Goal: Transaction & Acquisition: Purchase product/service

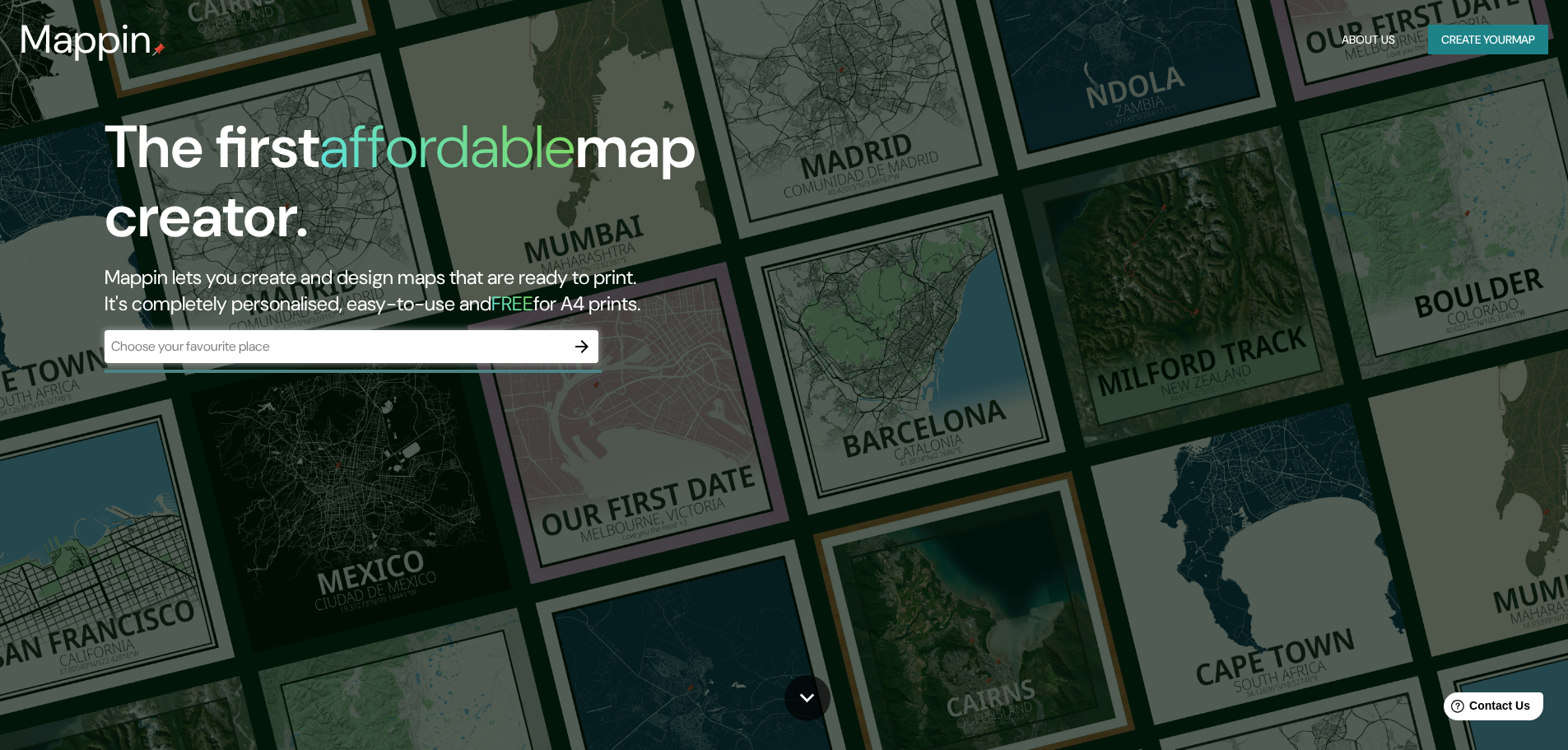
click at [307, 338] on input "text" at bounding box center [334, 346] width 461 height 19
click at [569, 344] on button "button" at bounding box center [582, 346] width 33 height 33
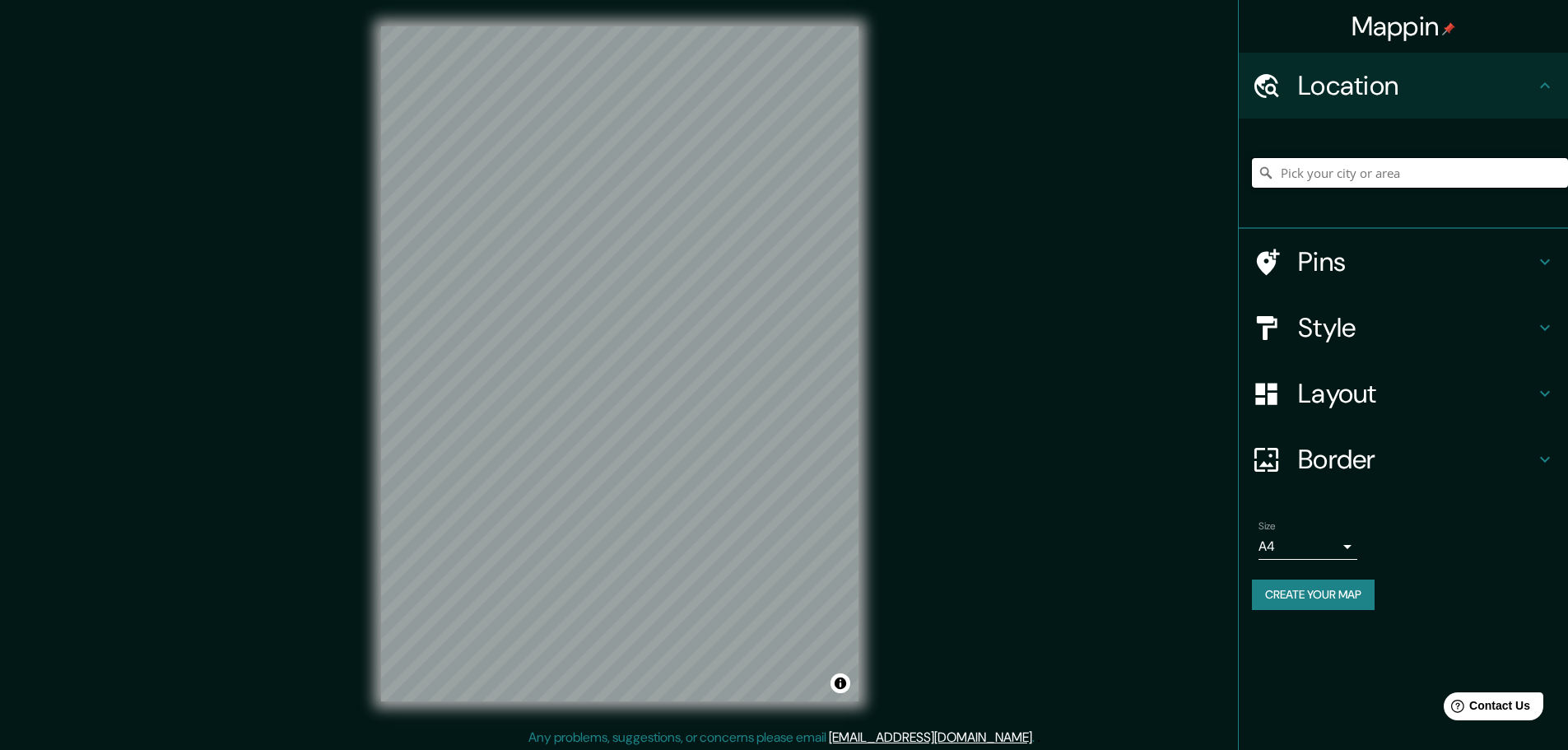
click at [1342, 170] on input "Pick your city or area" at bounding box center [1409, 172] width 316 height 29
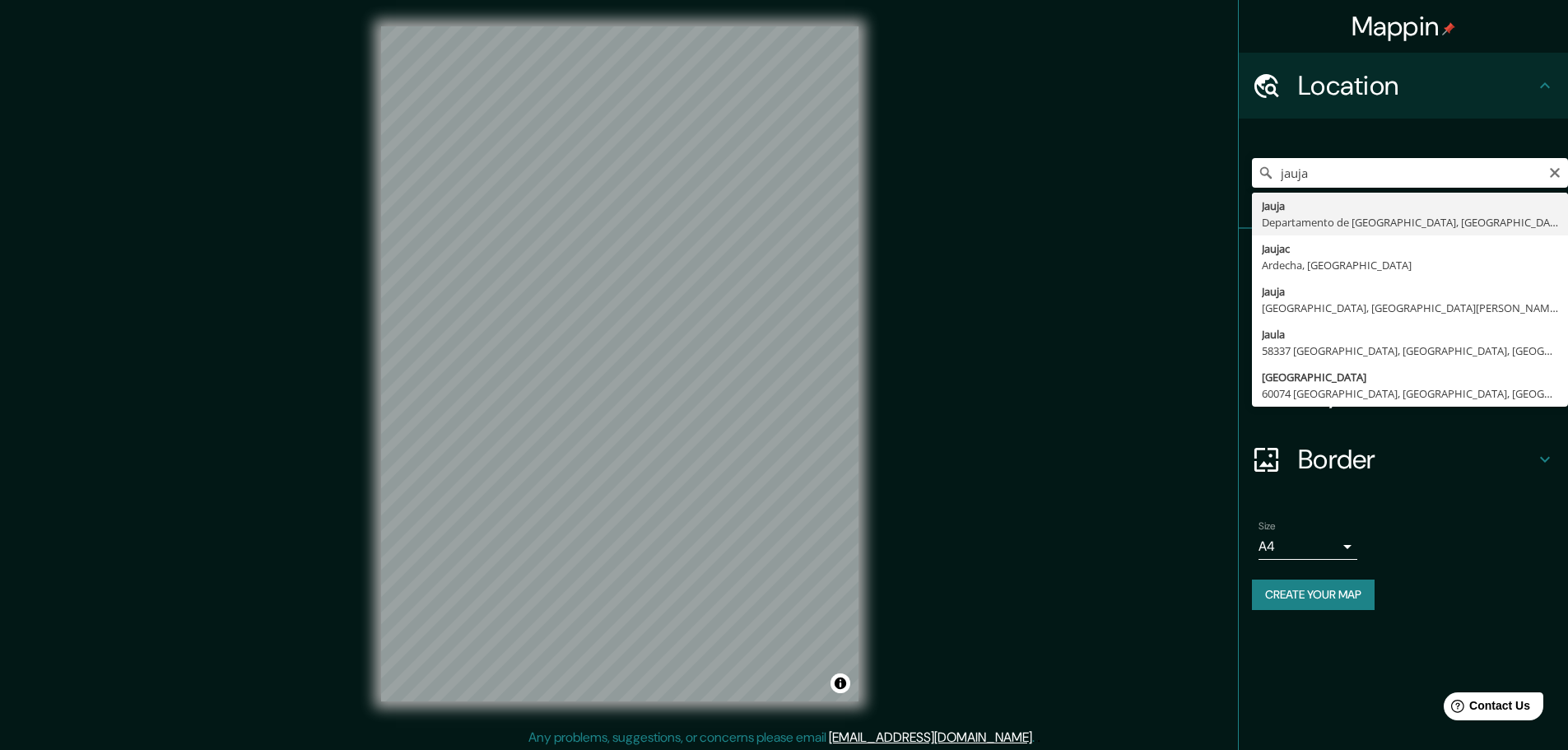
type input "Jauja, Departamento de Junín, Perú"
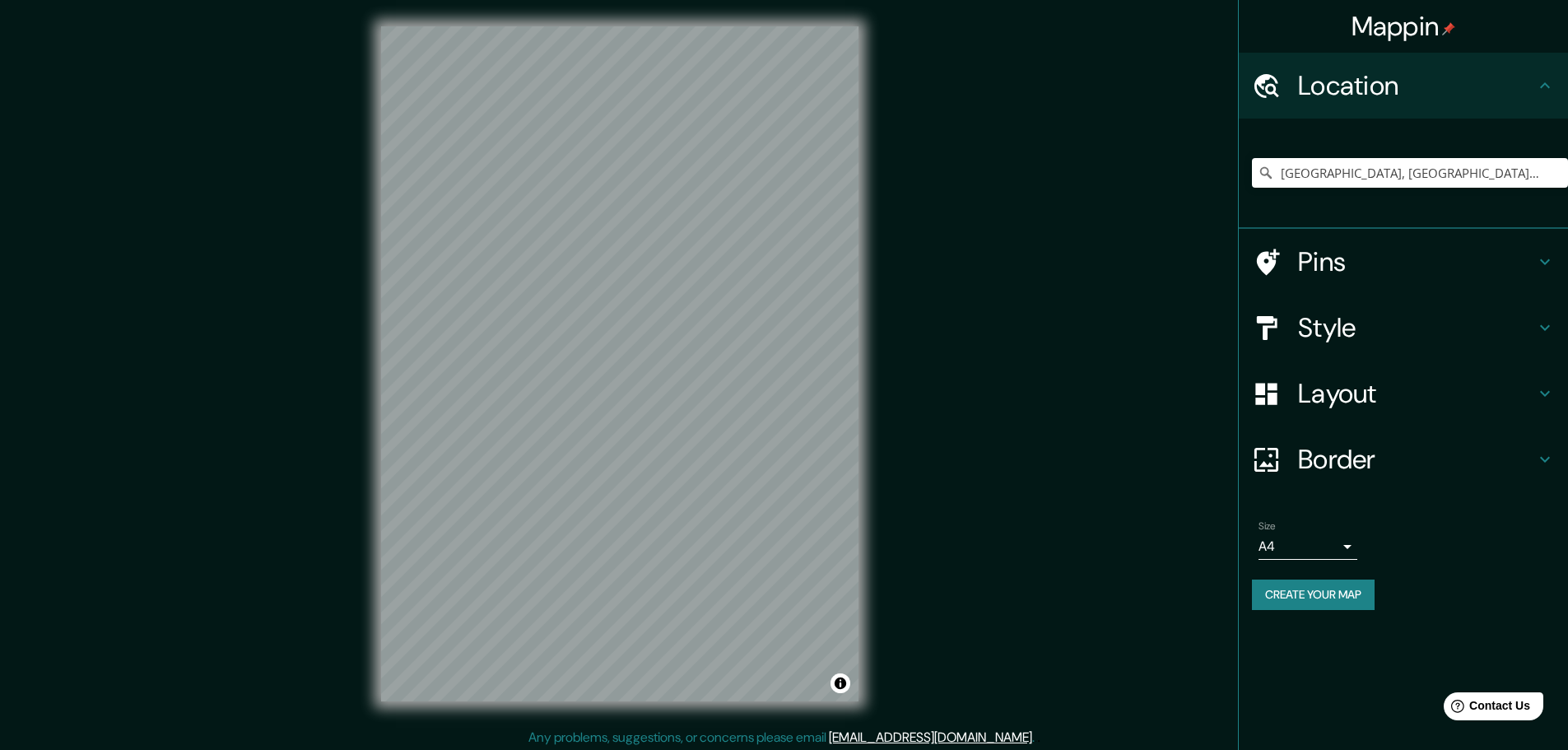
click at [1366, 330] on h4 "Style" at bounding box center [1417, 327] width 237 height 33
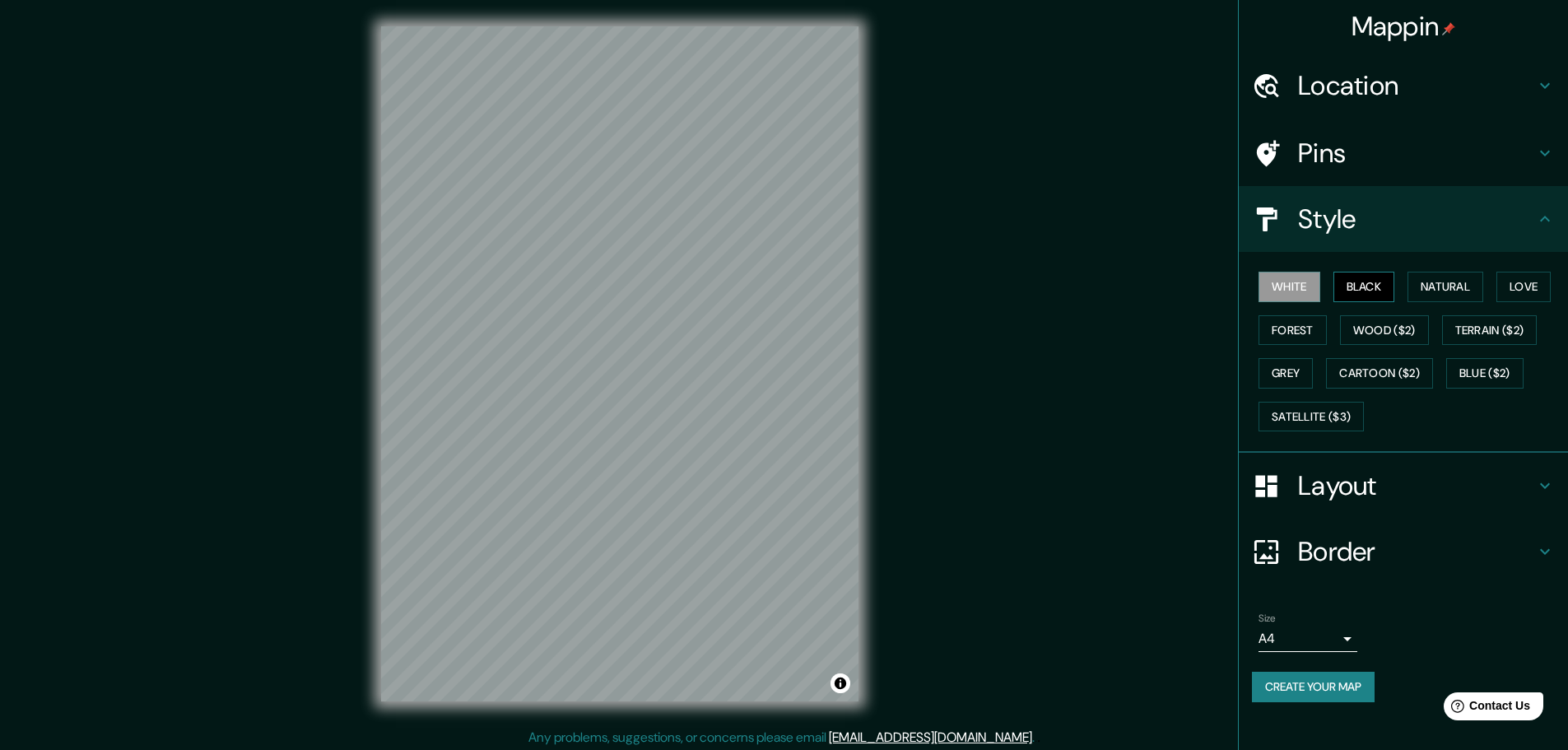
click at [1377, 287] on button "Black" at bounding box center [1364, 287] width 61 height 30
click at [1296, 289] on button "White" at bounding box center [1288, 287] width 61 height 30
click at [1452, 281] on button "Natural" at bounding box center [1445, 287] width 76 height 30
click at [1527, 284] on button "Love" at bounding box center [1523, 287] width 54 height 30
click at [1480, 284] on button "Natural" at bounding box center [1445, 287] width 76 height 30
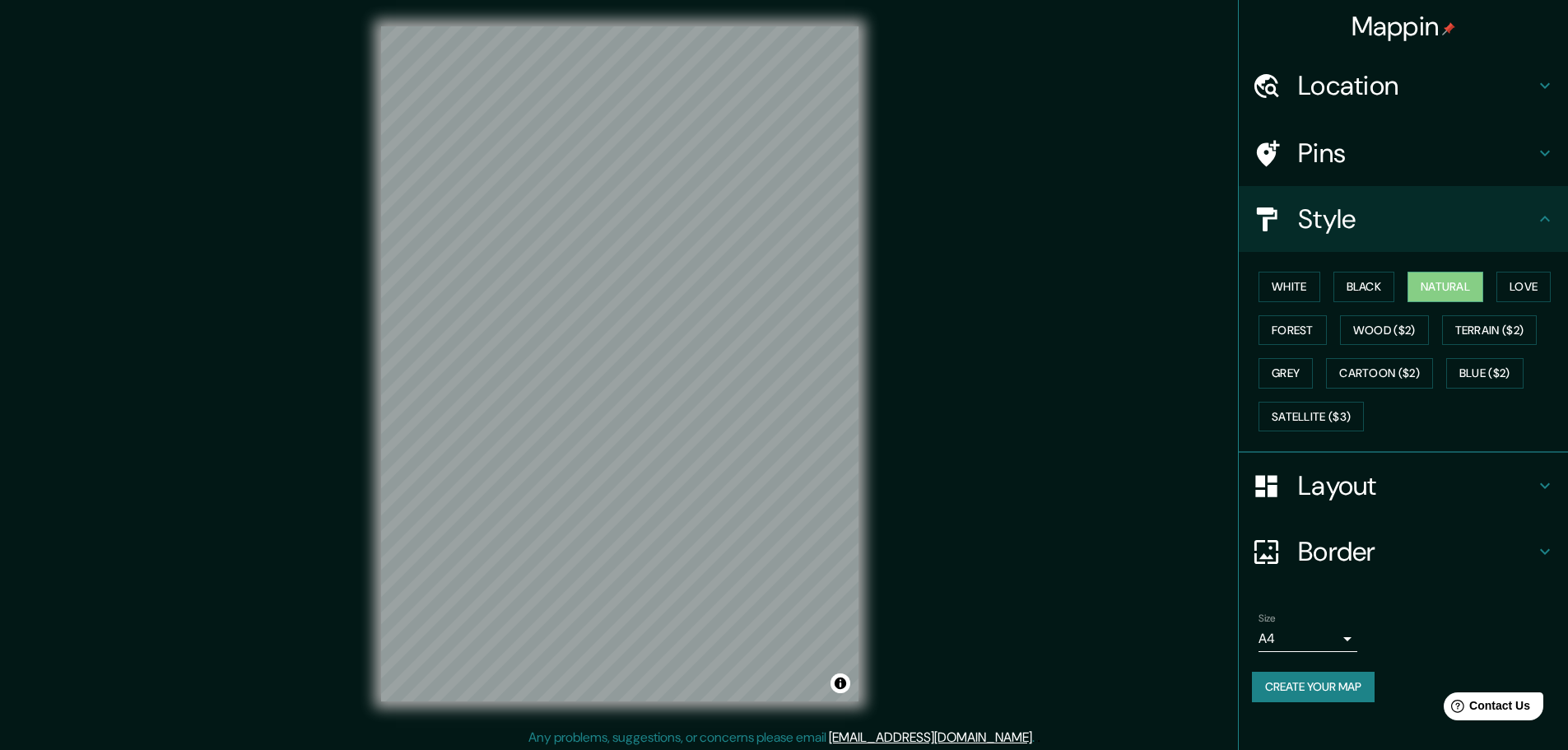
scroll to position [4, 0]
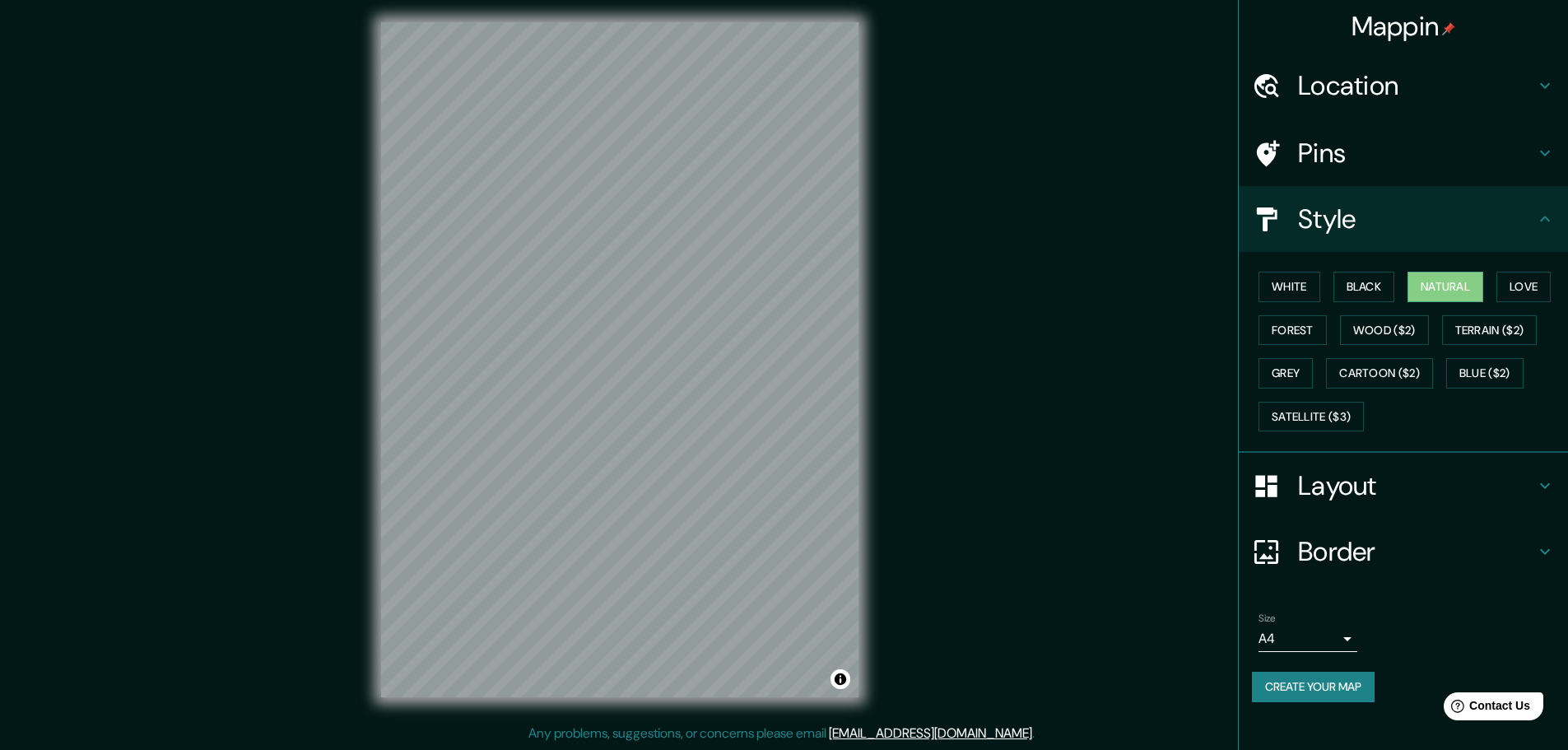
click at [1341, 632] on ul "Location Jauja, Departamento de Junín, Perú Pins Style White Black Natural Love…" at bounding box center [1403, 387] width 330 height 669
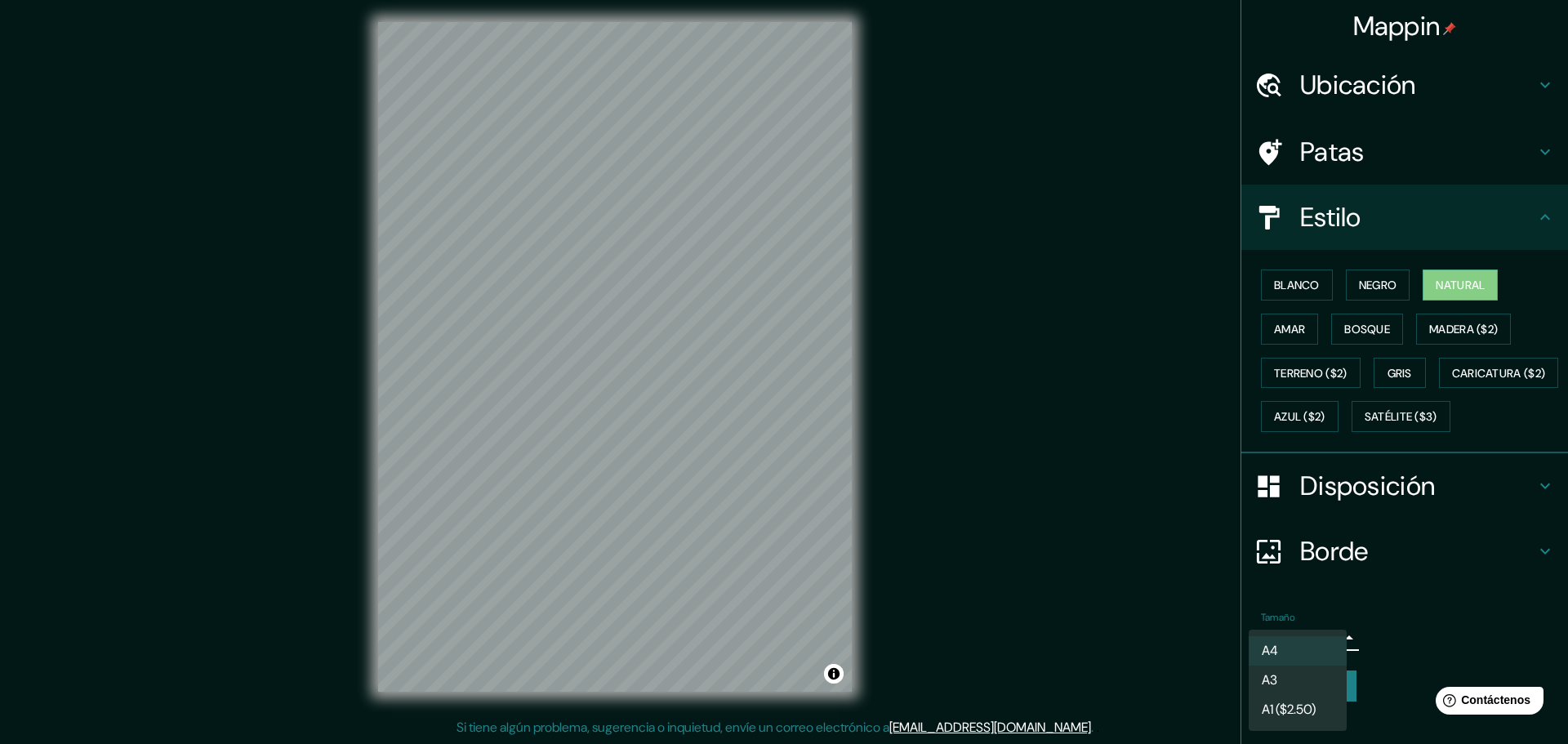
click at [1320, 676] on body "Mappin Ubicación Jauja, Departamento de Junín, Perú Patas Estilo Blanco Negro N…" at bounding box center [784, 368] width 1568 height 744
click at [1318, 685] on li "A3" at bounding box center [1297, 681] width 98 height 30
type input "a4"
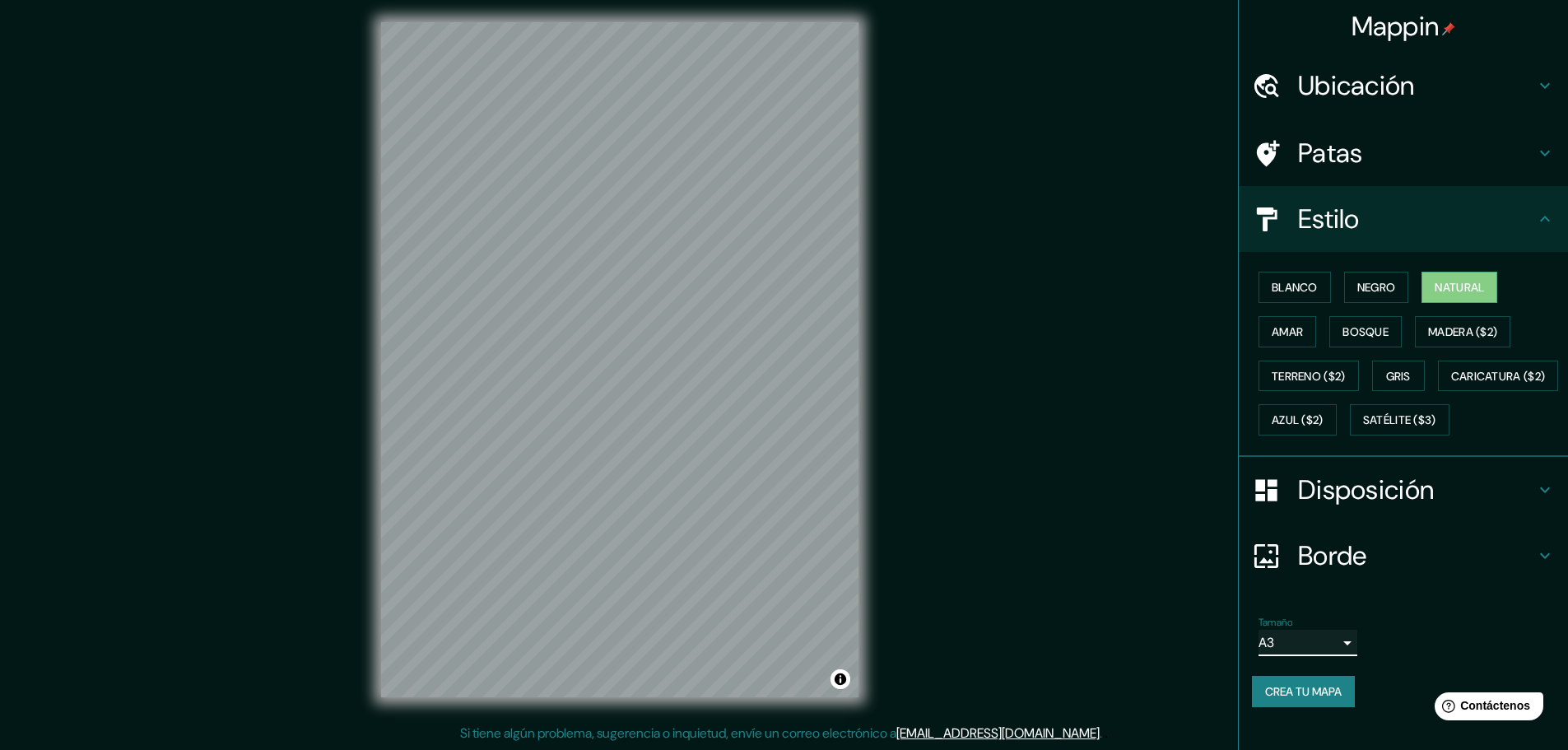
scroll to position [20, 0]
click at [1294, 698] on font "Crea tu mapa" at bounding box center [1303, 691] width 77 height 15
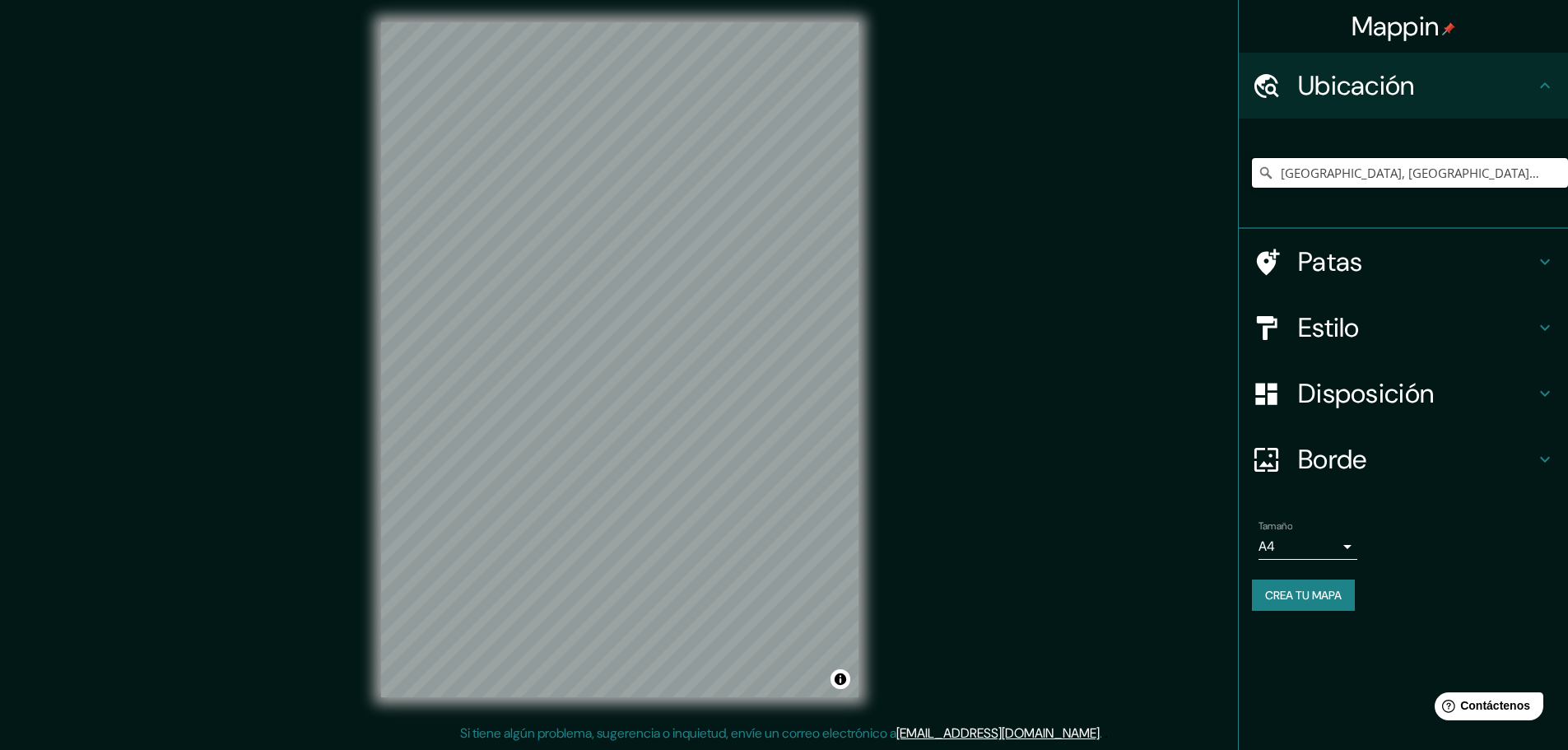
click at [1431, 169] on input "Jauja, Departamento de Junín, Perú" at bounding box center [1409, 172] width 316 height 29
click at [1492, 172] on input "Jauja, Departamento de Junín, Perú" at bounding box center [1409, 172] width 316 height 29
click at [1506, 173] on input "Jauja, Departamento de Junín, Perú" at bounding box center [1409, 172] width 316 height 29
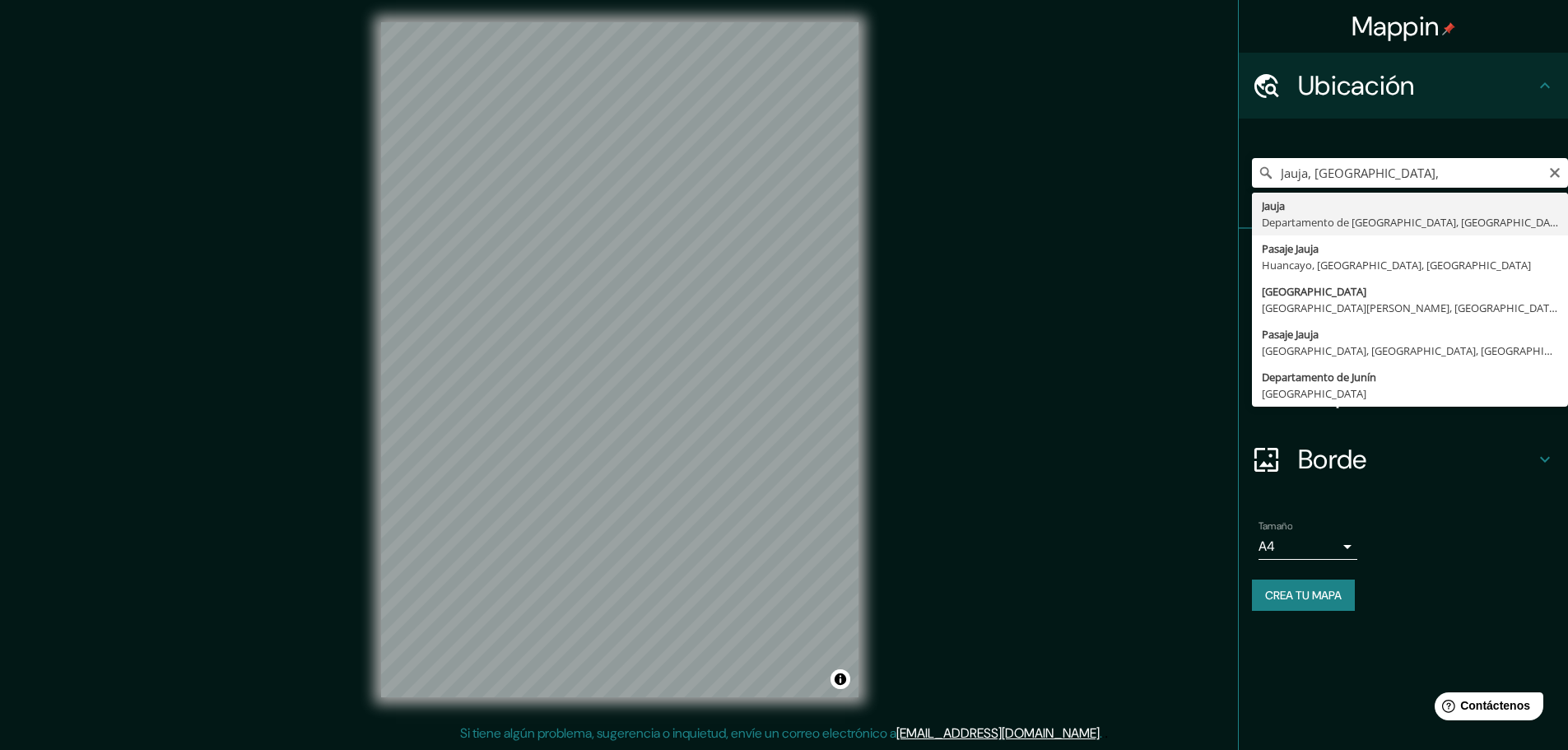
type input "Jauja, Departamento de Junín, Perú"
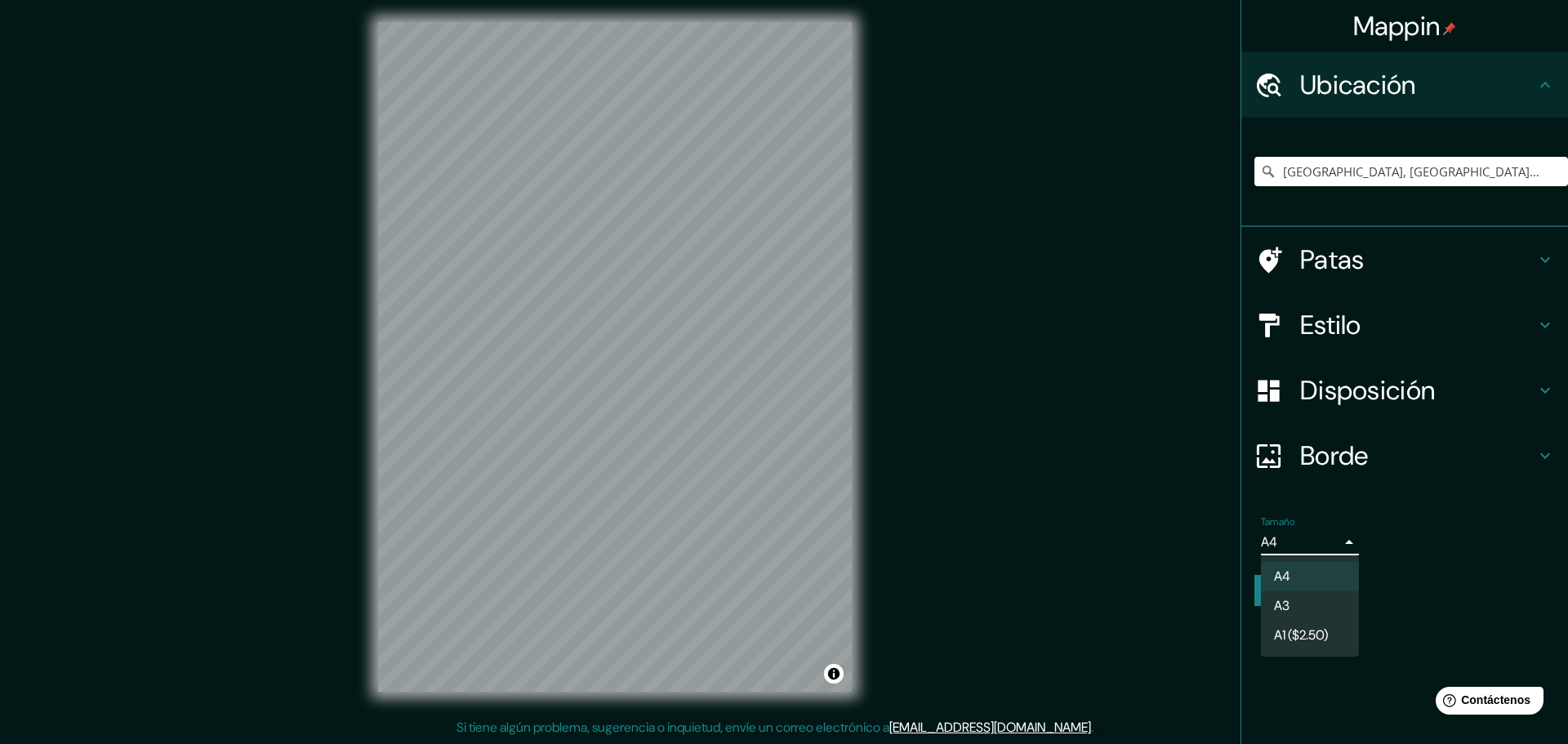
click at [1292, 538] on body "Mappin Ubicación Jauja, Departamento de Junín, Perú Patas Estilo Disposición Bo…" at bounding box center [784, 368] width 1568 height 744
click at [1283, 592] on li "A3" at bounding box center [1309, 607] width 98 height 30
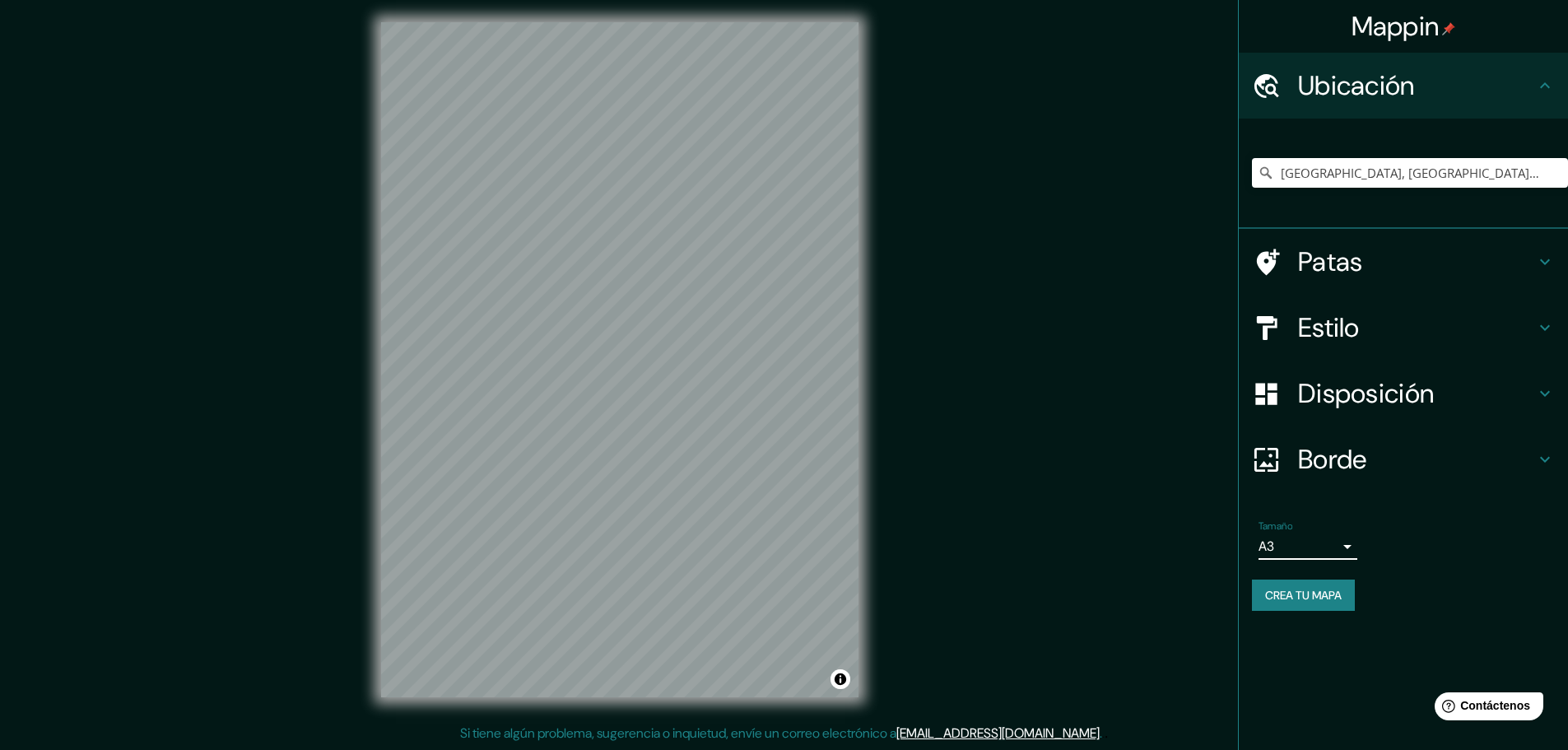
click at [1366, 448] on font "Borde" at bounding box center [1333, 459] width 69 height 35
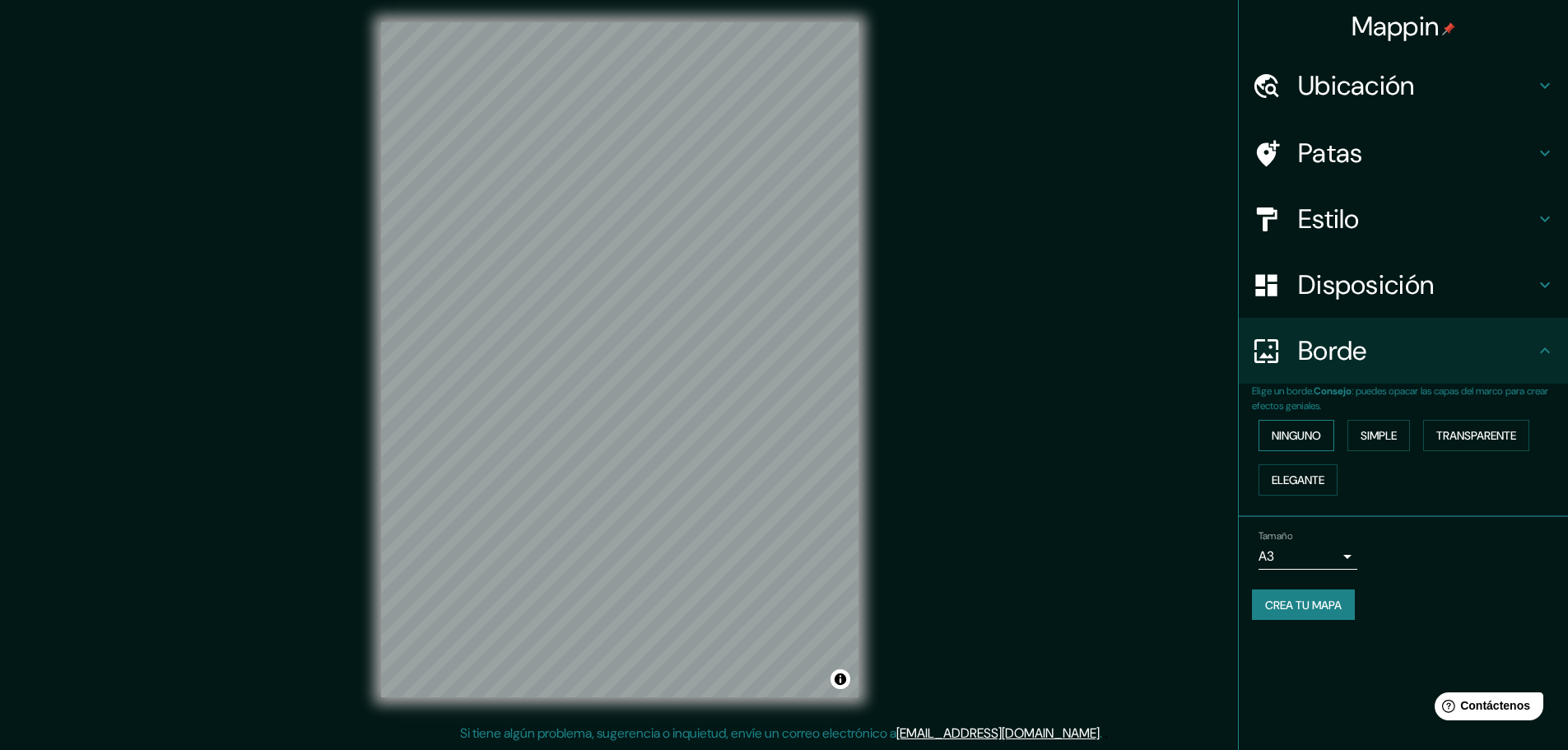
click at [1300, 437] on font "Ninguno" at bounding box center [1295, 435] width 49 height 15
click at [1378, 444] on font "Simple" at bounding box center [1378, 436] width 37 height 21
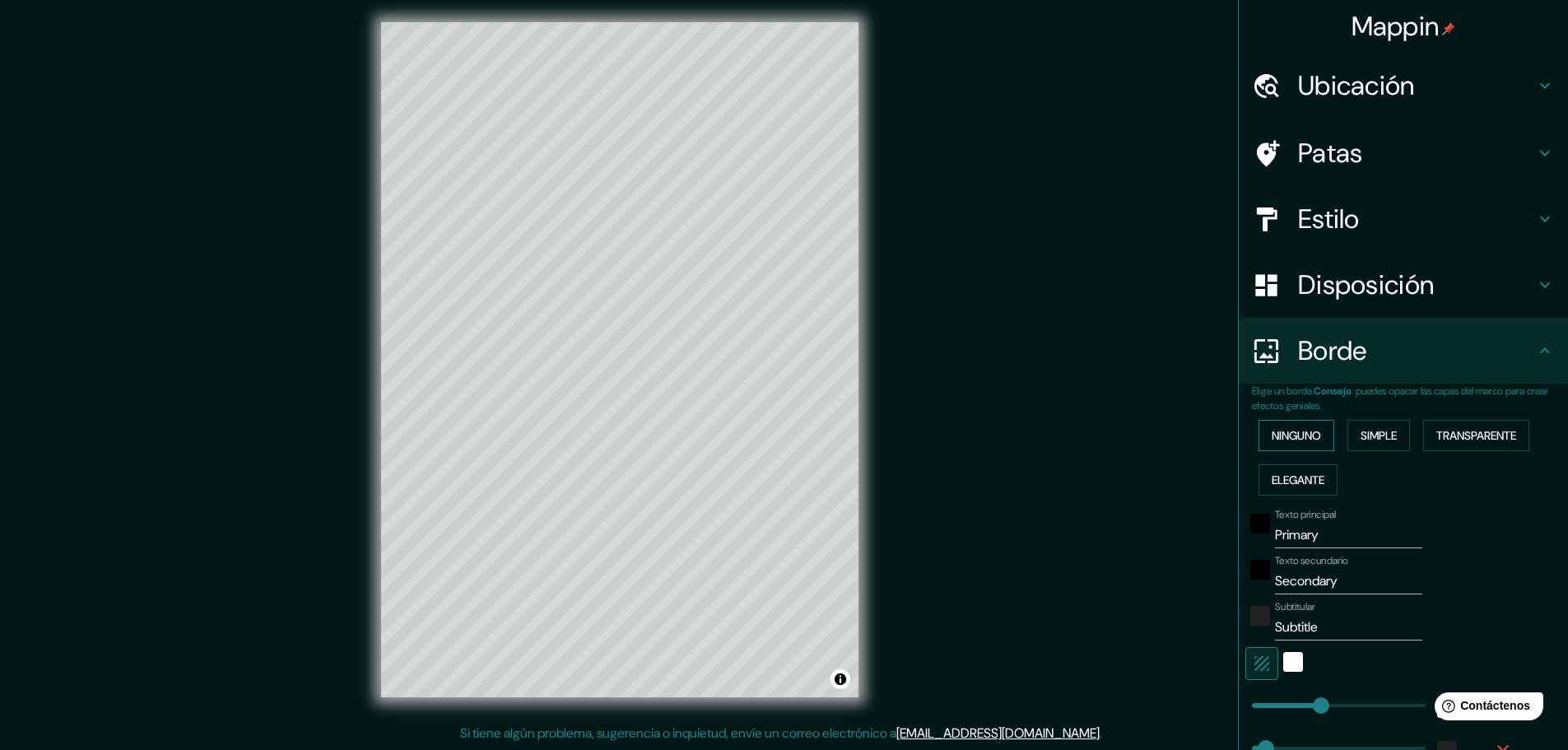
click at [1294, 437] on font "Ninguno" at bounding box center [1295, 435] width 49 height 15
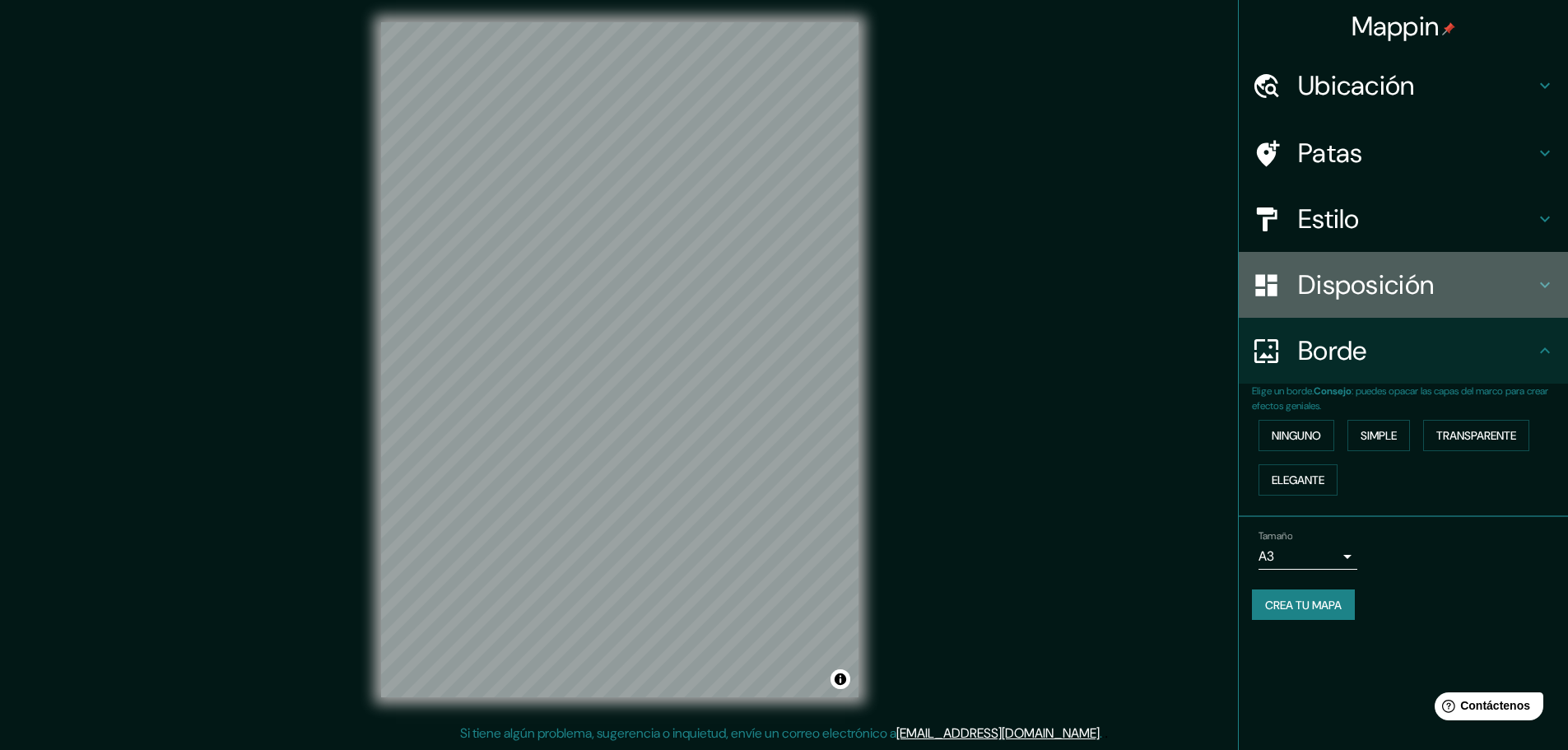
click at [1355, 294] on font "Disposición" at bounding box center [1366, 284] width 135 height 35
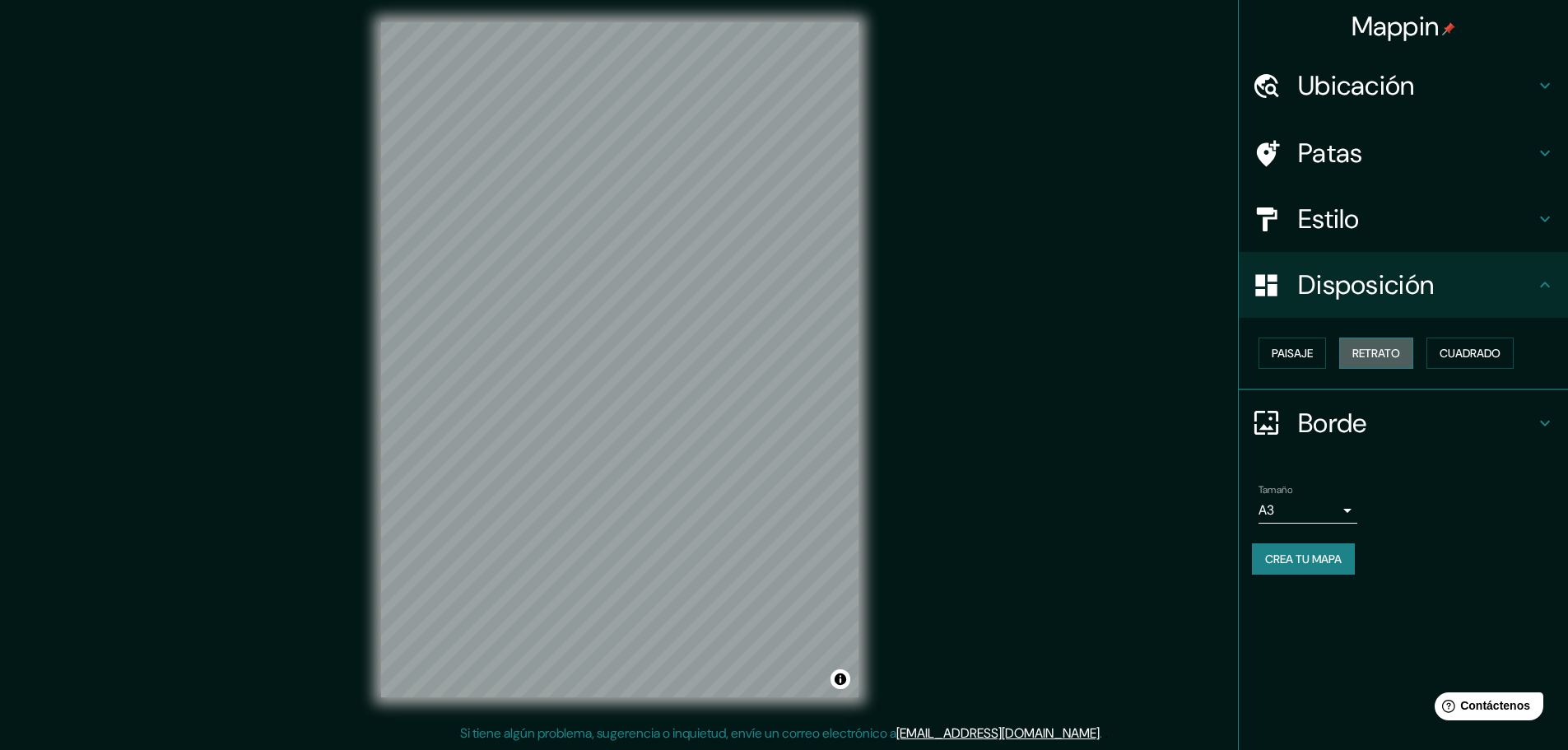
click at [1381, 351] on font "Retrato" at bounding box center [1376, 353] width 48 height 15
click at [1302, 351] on font "Paisaje" at bounding box center [1292, 353] width 41 height 15
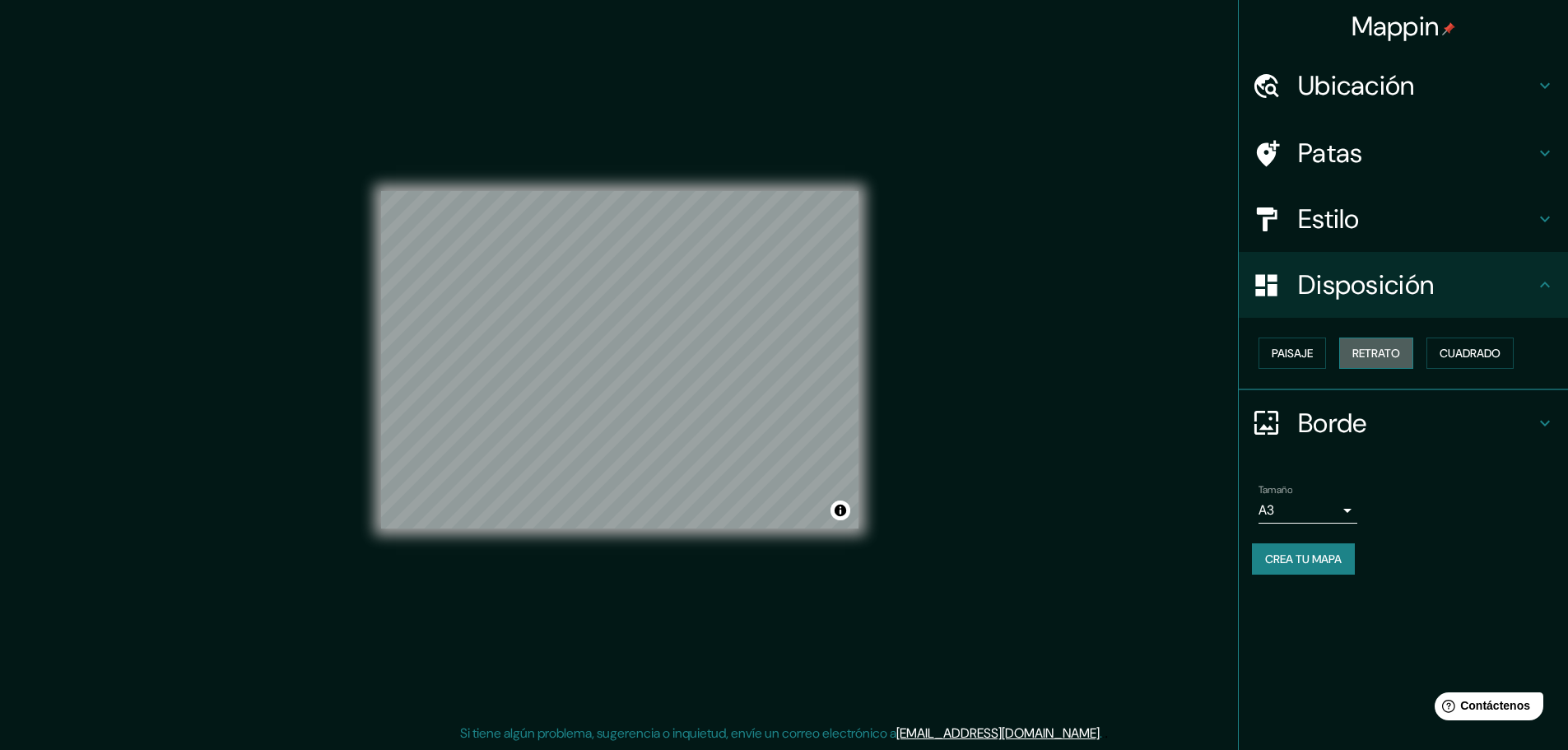
click at [1362, 351] on font "Retrato" at bounding box center [1376, 353] width 48 height 15
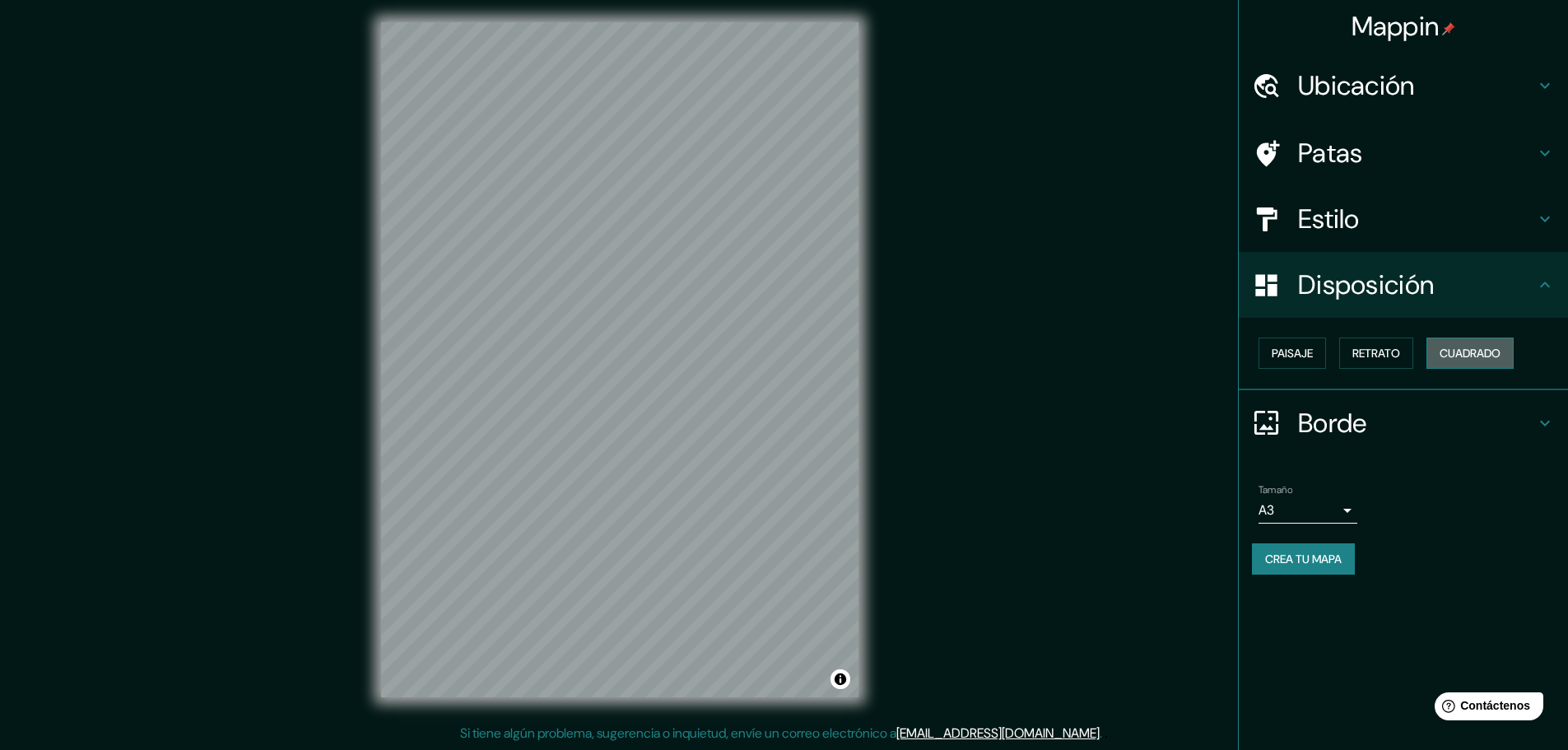
click at [1481, 346] on font "Cuadrado" at bounding box center [1470, 353] width 61 height 15
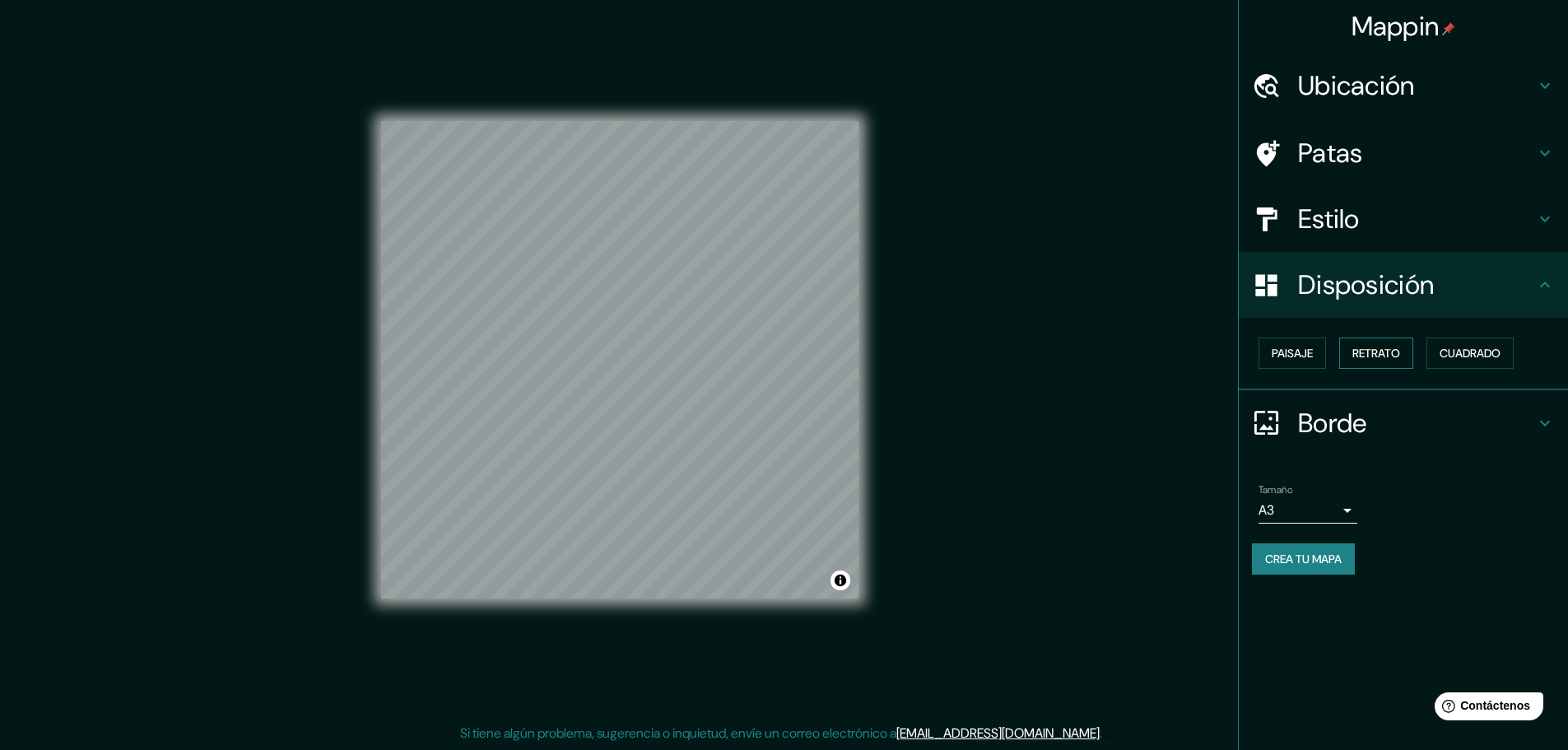
click at [1403, 351] on button "Retrato" at bounding box center [1376, 353] width 74 height 31
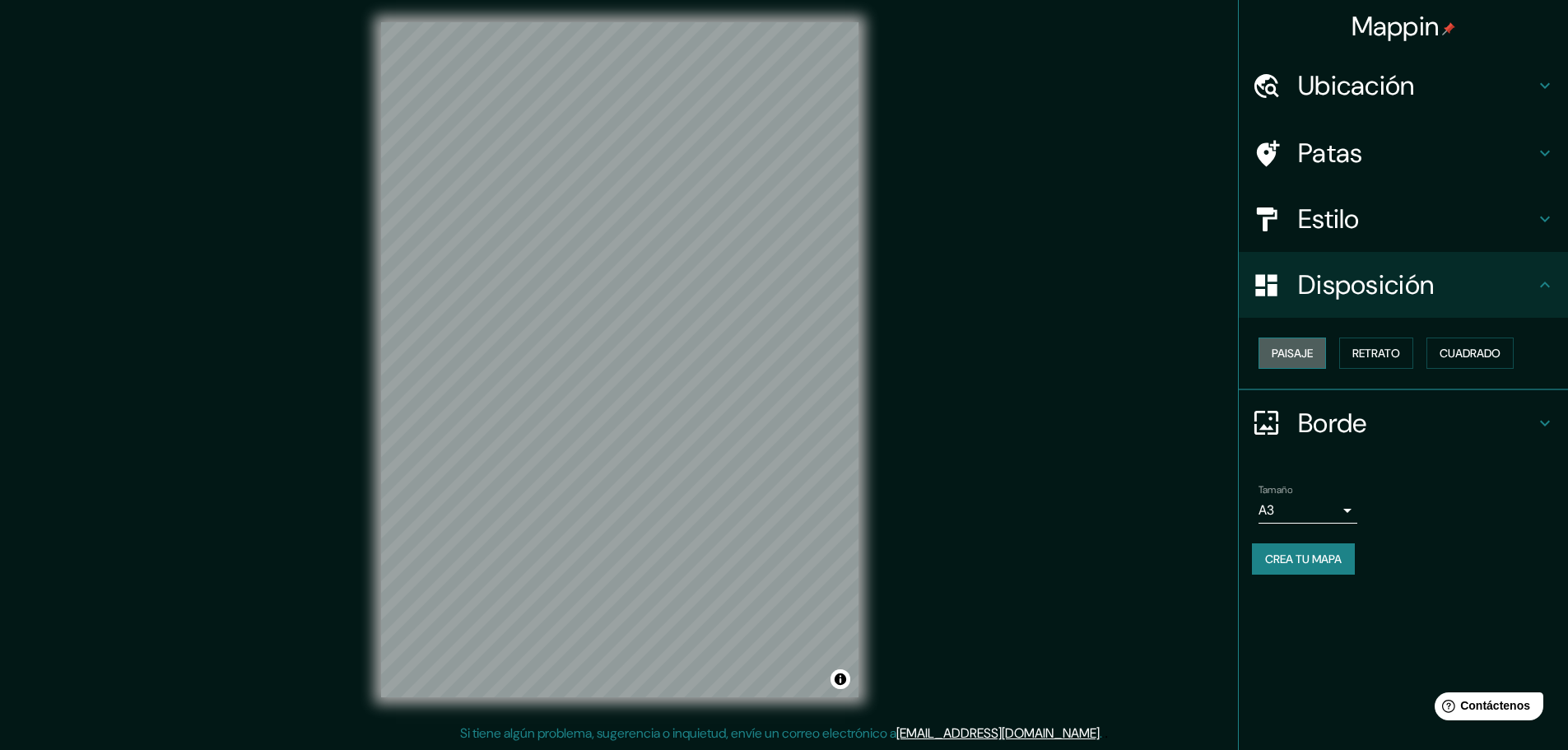
click at [1303, 350] on font "Paisaje" at bounding box center [1292, 353] width 41 height 15
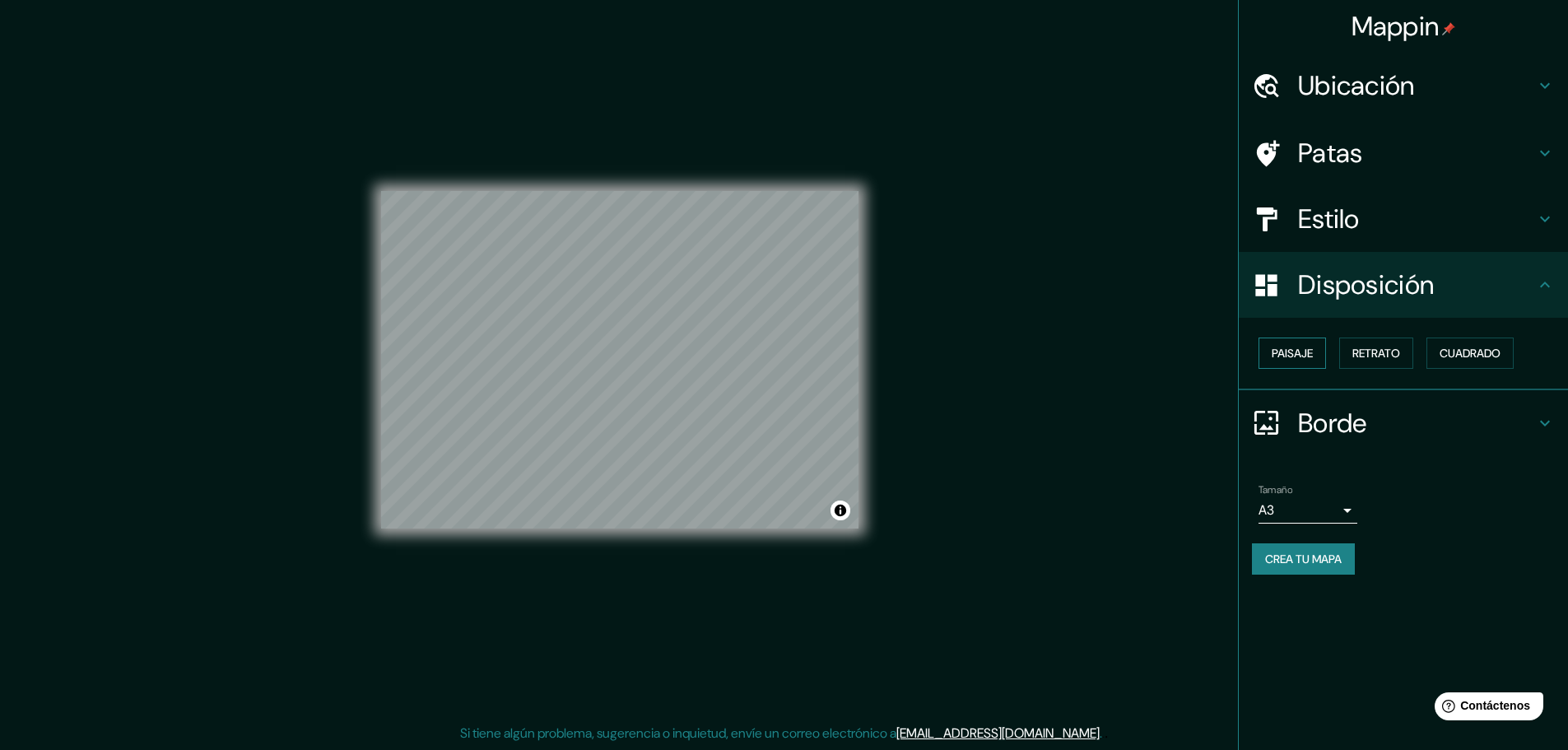
click at [1303, 350] on font "Paisaje" at bounding box center [1292, 353] width 41 height 15
click at [1380, 346] on font "Retrato" at bounding box center [1376, 353] width 48 height 15
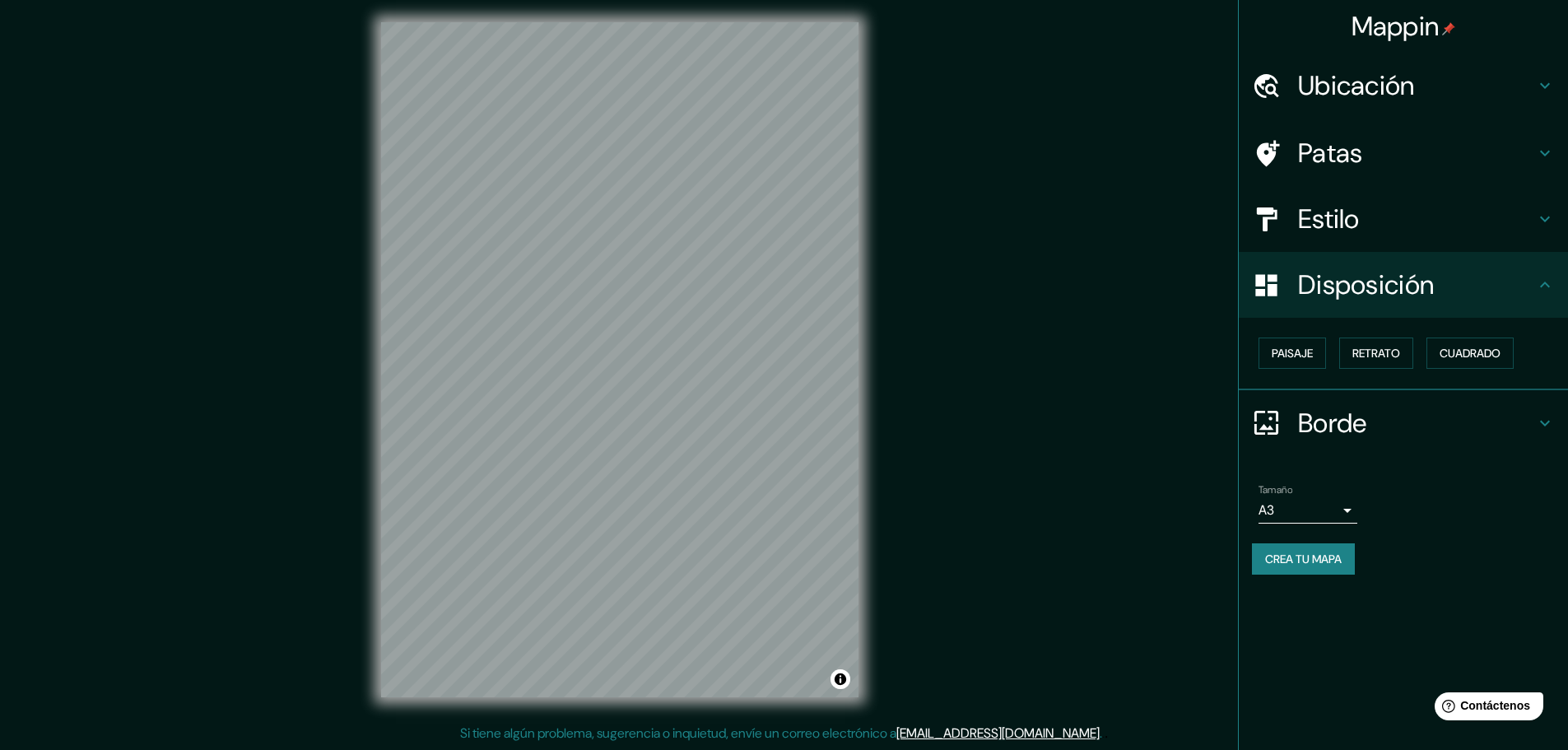
click at [1352, 224] on font "Estilo" at bounding box center [1328, 218] width 61 height 35
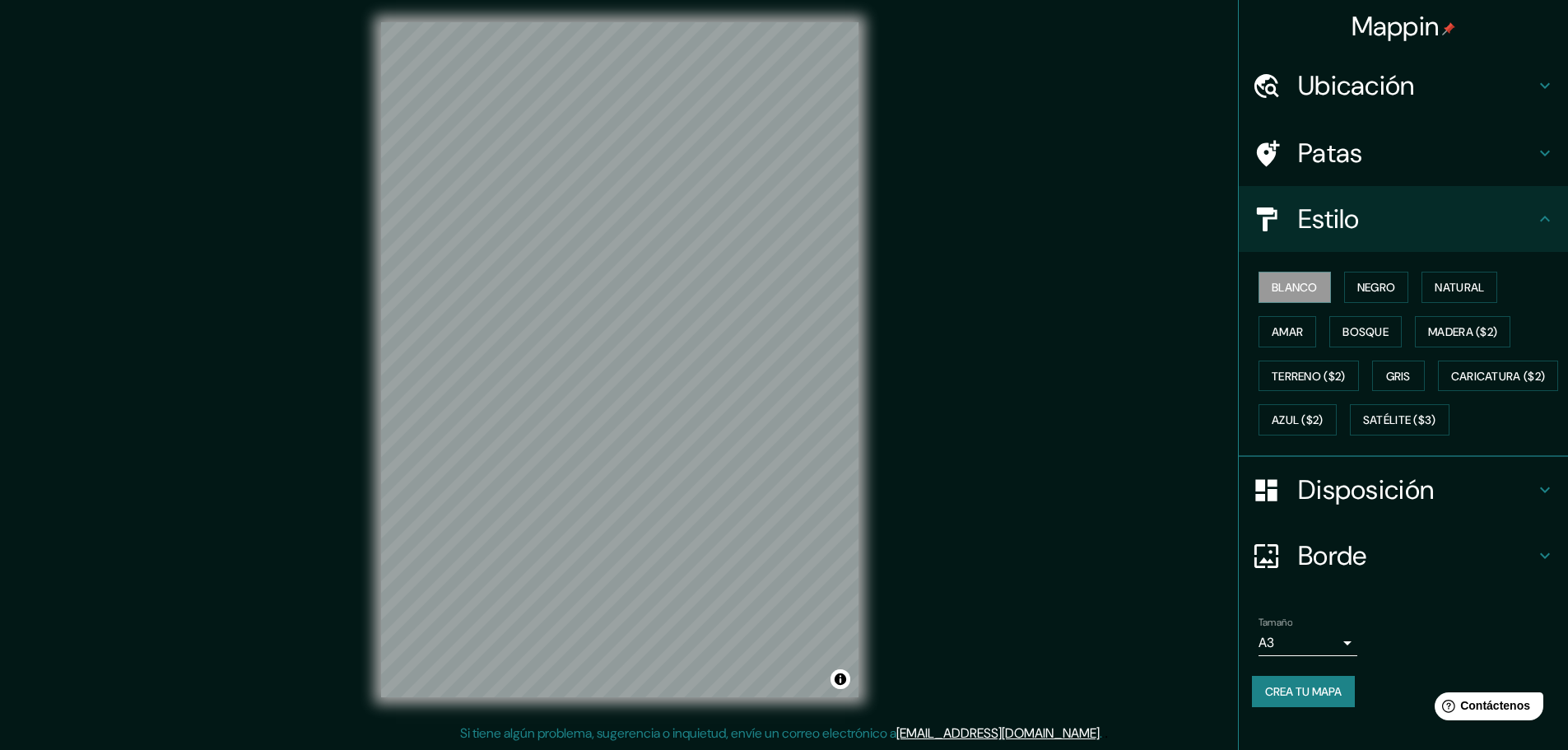
click at [1299, 159] on font "Patas" at bounding box center [1330, 152] width 65 height 35
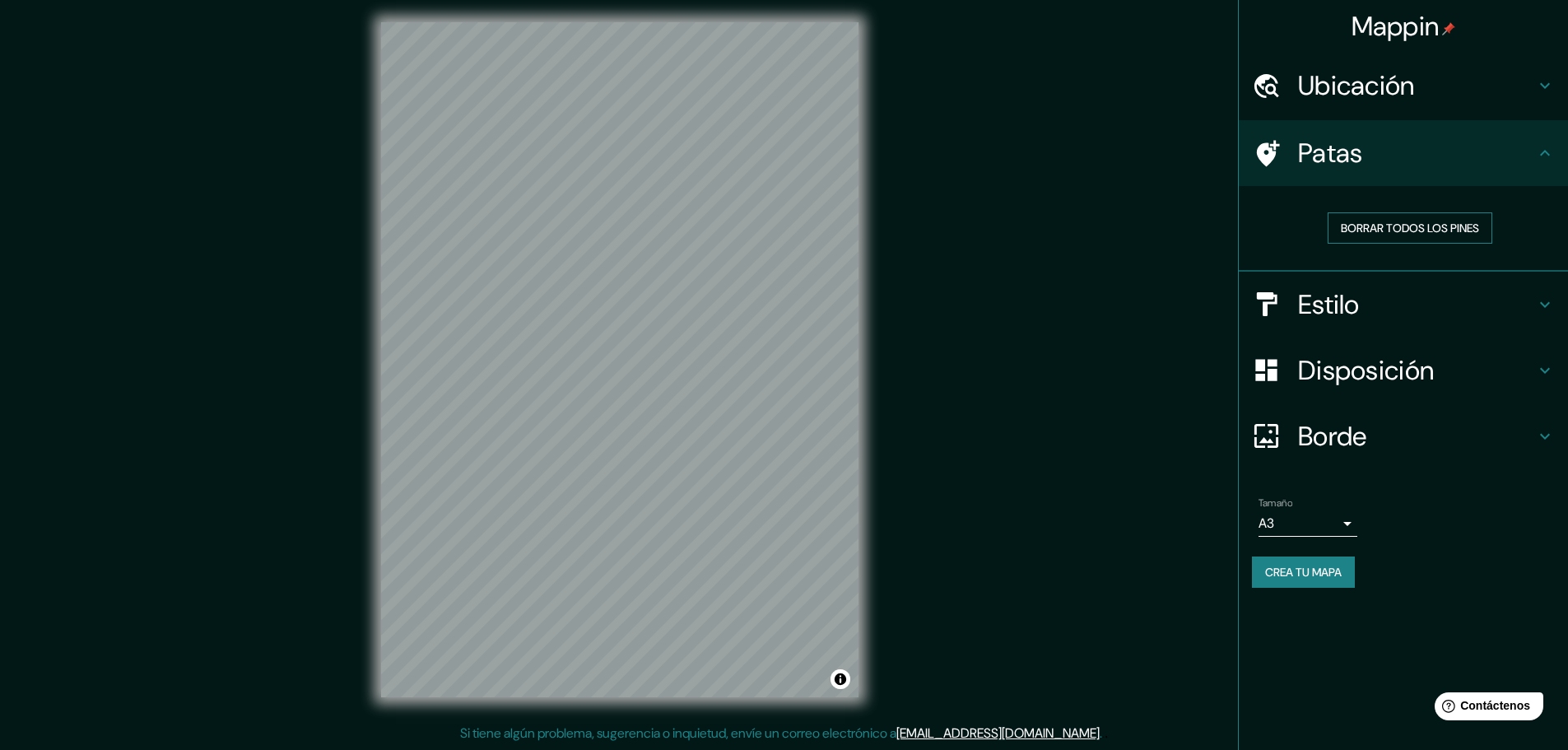
click at [1365, 234] on font "Borrar todos los pines" at bounding box center [1409, 228] width 138 height 15
click at [1392, 92] on font "Ubicación" at bounding box center [1356, 86] width 117 height 35
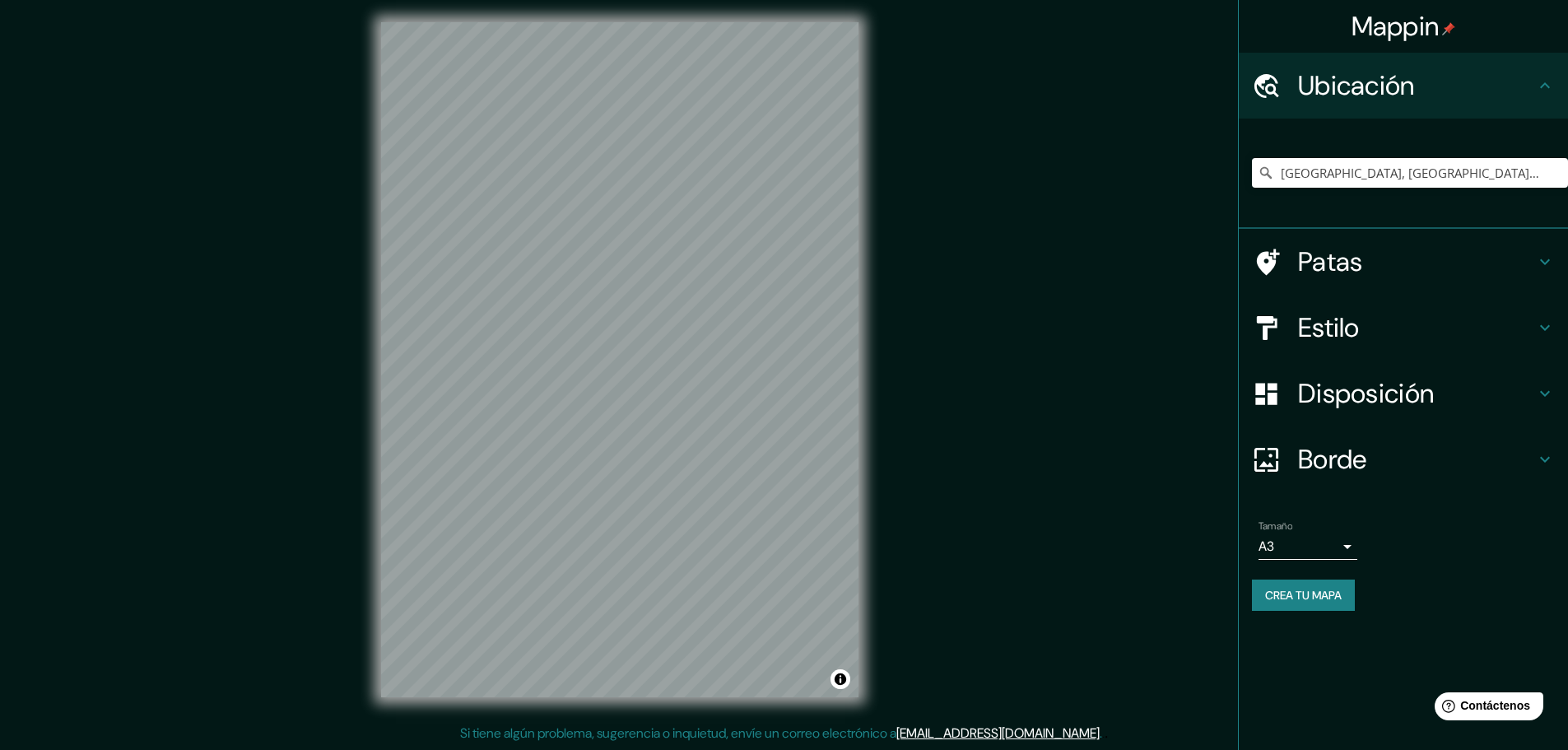
click at [1325, 596] on font "Crea tu mapa" at bounding box center [1303, 595] width 77 height 15
click at [1263, 608] on button "Crea tu mapa" at bounding box center [1303, 594] width 102 height 31
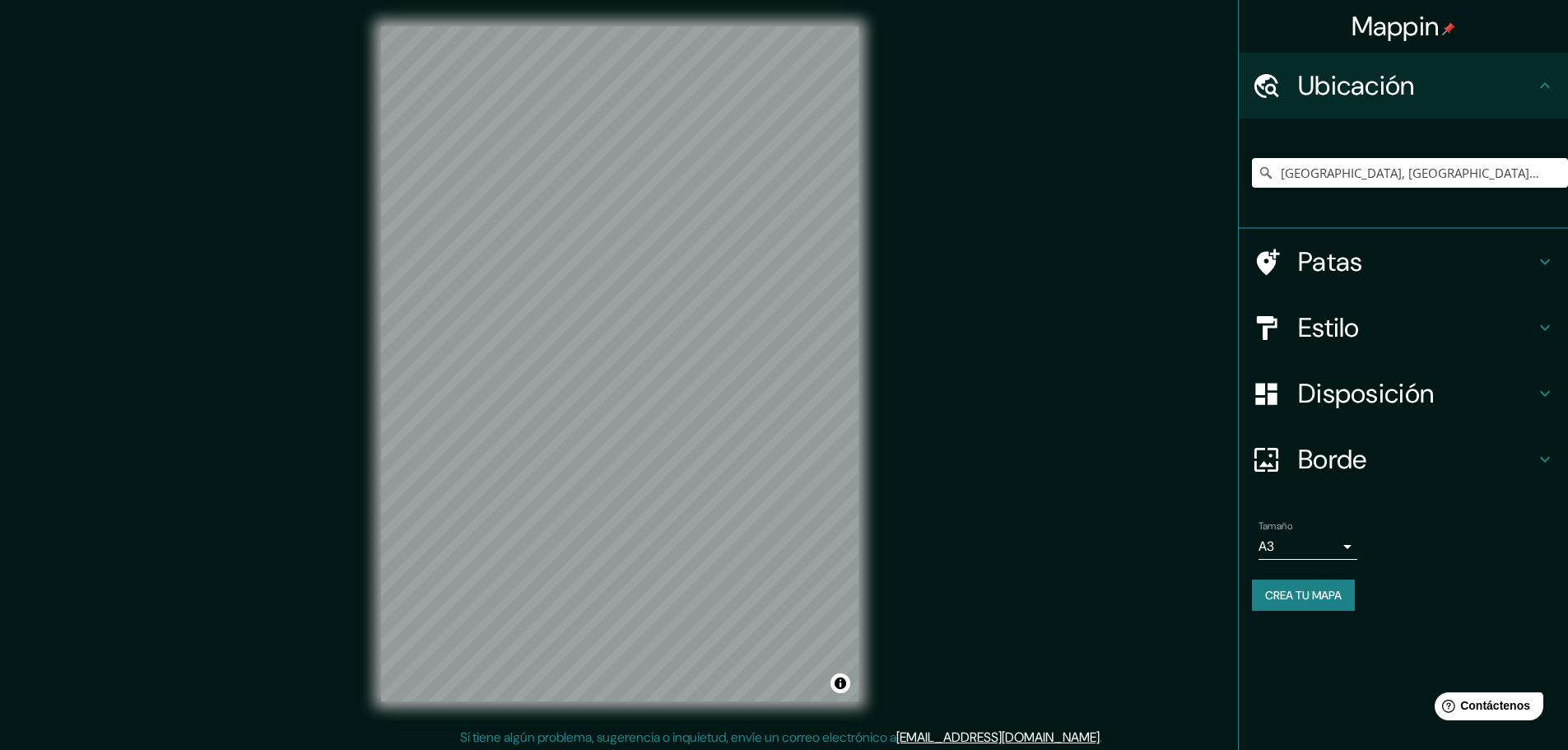
scroll to position [4, 0]
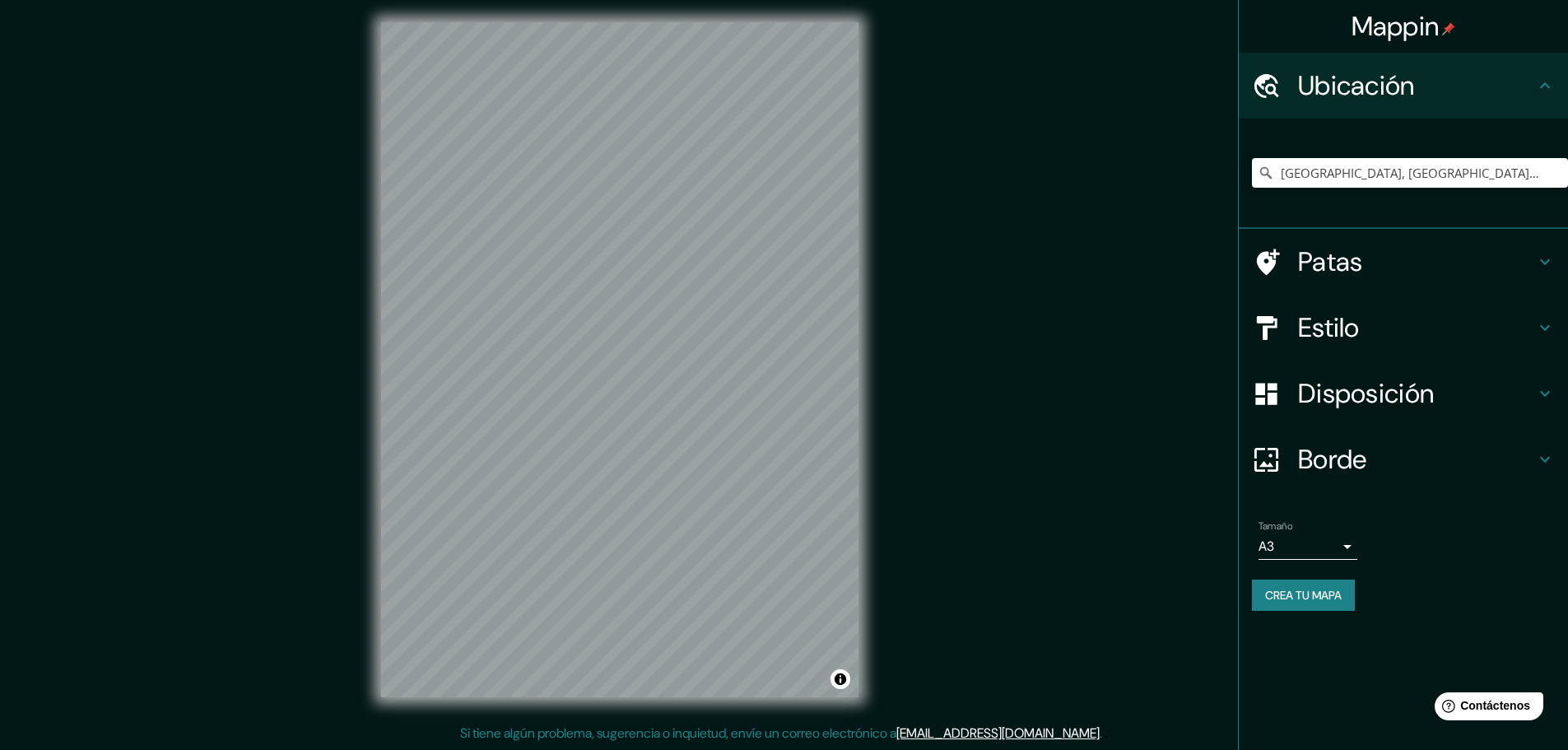
click at [1278, 607] on button "Crea tu mapa" at bounding box center [1303, 594] width 102 height 31
